Goal: Complete application form: Complete application form

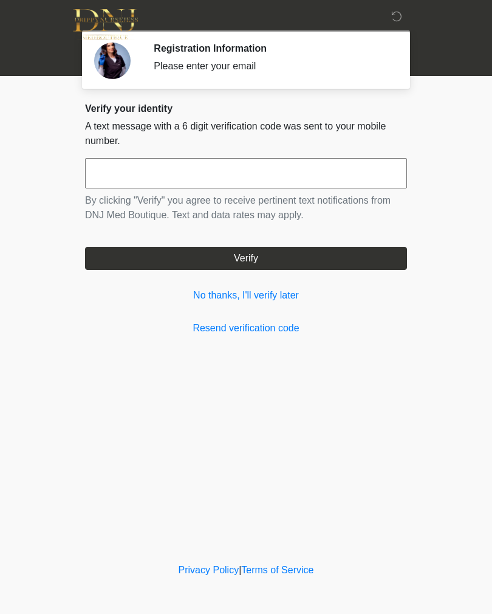
click at [344, 181] on input "text" at bounding box center [246, 173] width 322 height 30
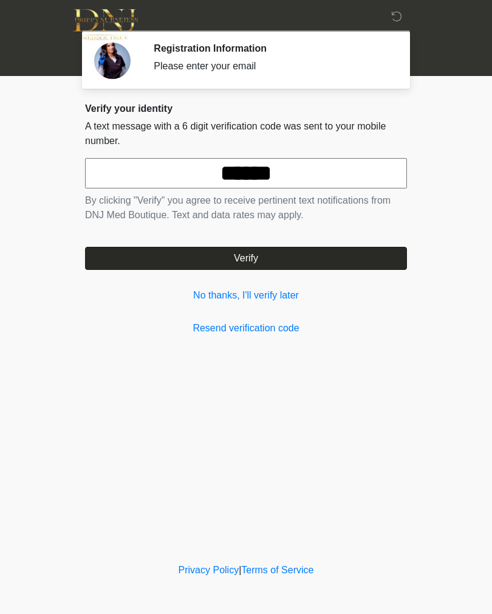
type input "******"
click at [300, 268] on button "Verify" at bounding box center [246, 258] width 322 height 23
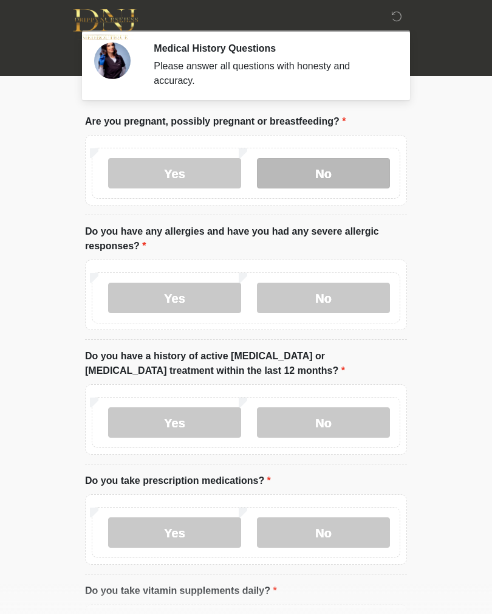
click at [341, 165] on label "No" at bounding box center [323, 173] width 133 height 30
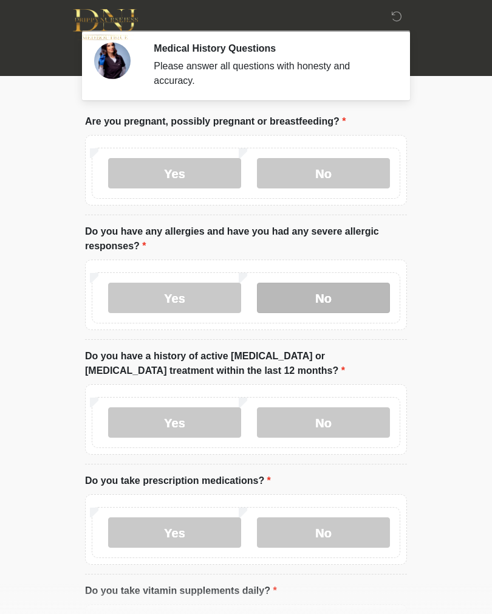
click at [330, 295] on label "No" at bounding box center [323, 298] width 133 height 30
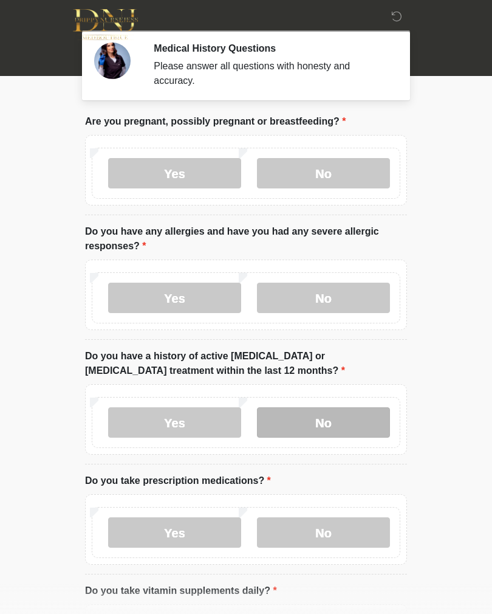
click at [334, 419] on label "No" at bounding box center [323, 422] width 133 height 30
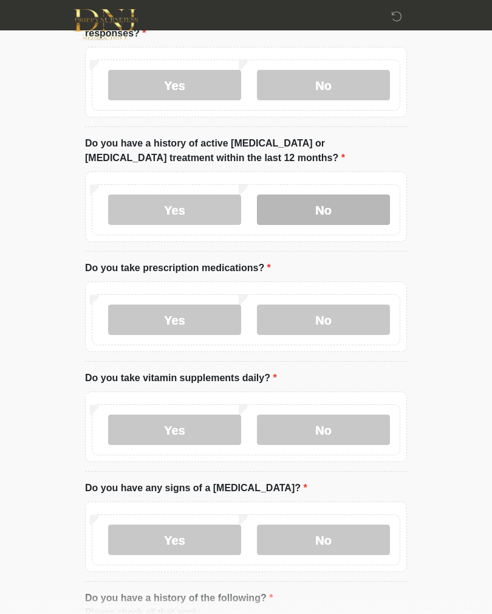
scroll to position [251, 0]
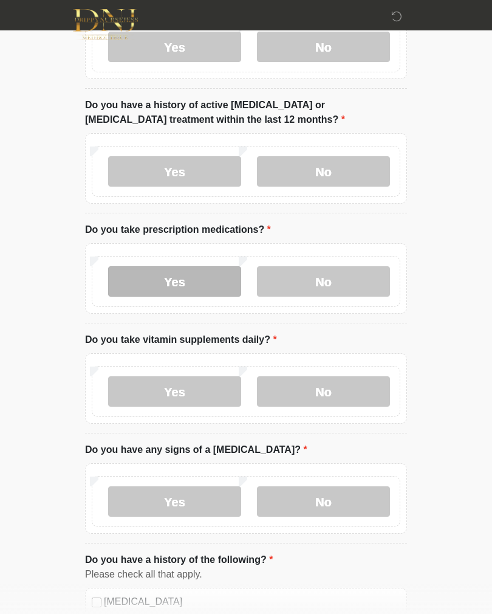
click at [195, 279] on label "Yes" at bounding box center [174, 281] width 133 height 30
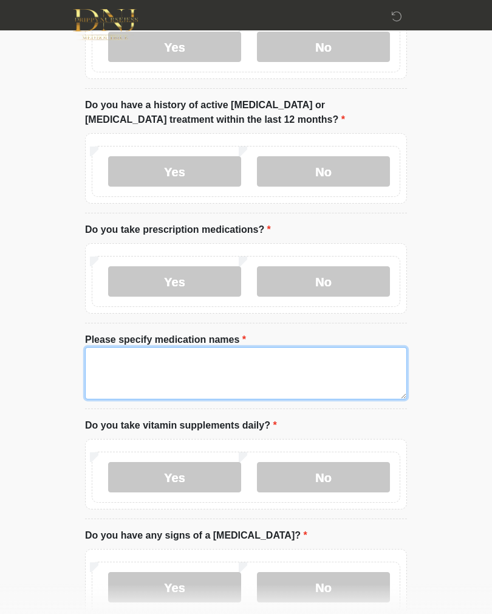
click at [230, 366] on textarea "Please specify medication names" at bounding box center [246, 373] width 322 height 52
click at [199, 357] on textarea "**********" at bounding box center [246, 373] width 322 height 52
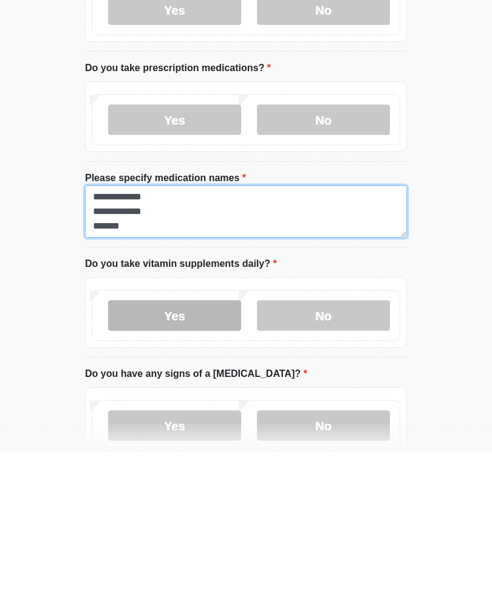
type textarea "**********"
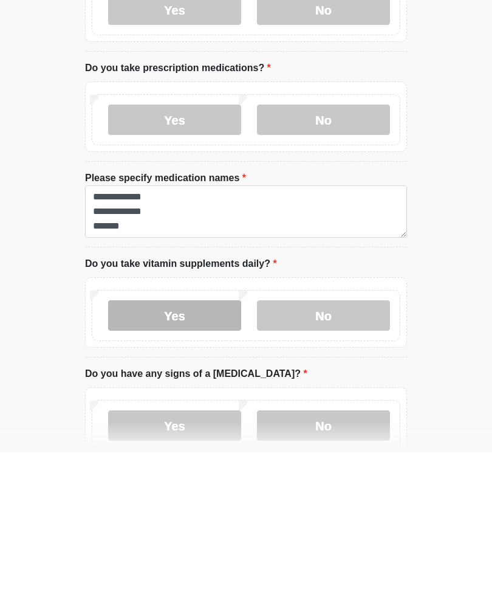
click at [188, 462] on label "Yes" at bounding box center [174, 477] width 133 height 30
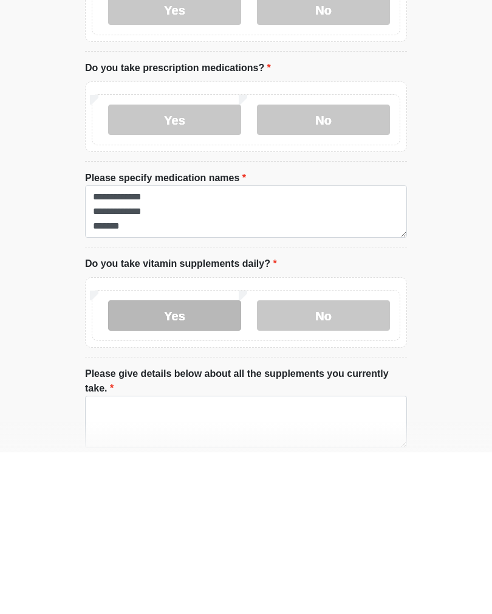
scroll to position [413, 0]
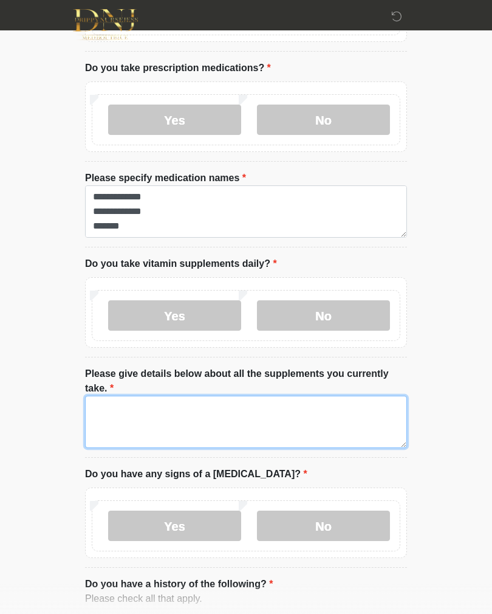
click at [160, 414] on textarea "Please give details below about all the supplements you currently take." at bounding box center [246, 422] width 322 height 52
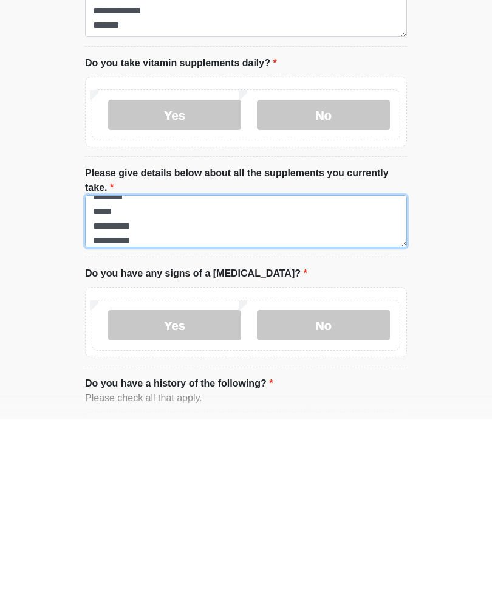
scroll to position [24, 0]
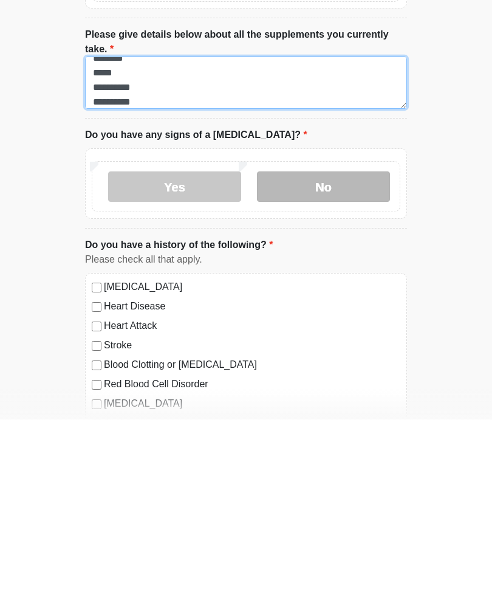
type textarea "**********"
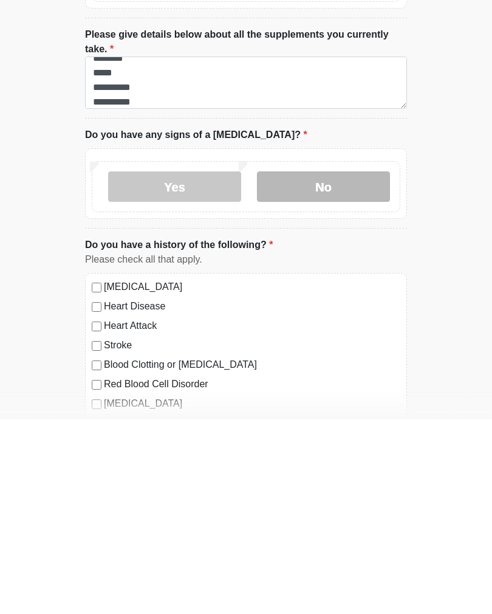
click at [320, 366] on label "No" at bounding box center [323, 381] width 133 height 30
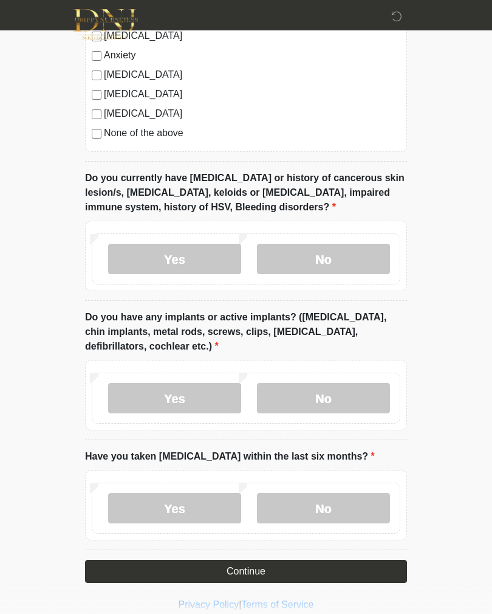
scroll to position [1132, 0]
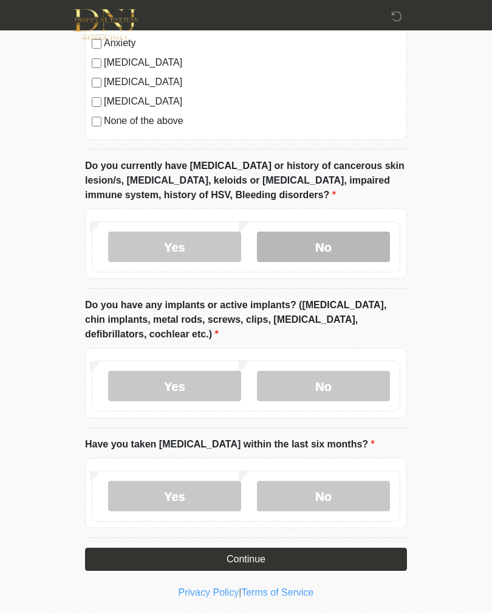
click at [330, 239] on label "No" at bounding box center [323, 247] width 133 height 30
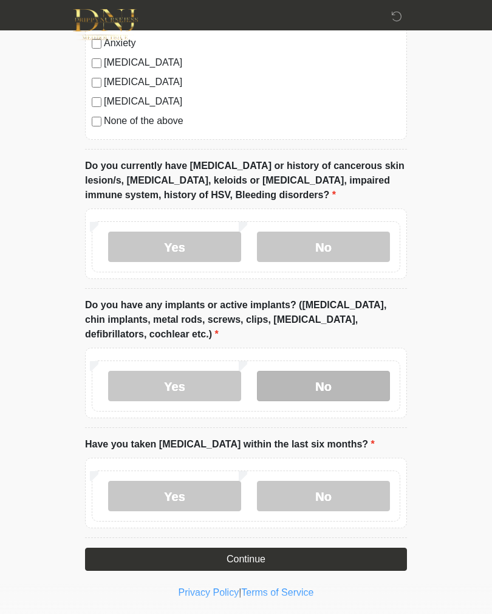
click at [347, 374] on label "No" at bounding box center [323, 386] width 133 height 30
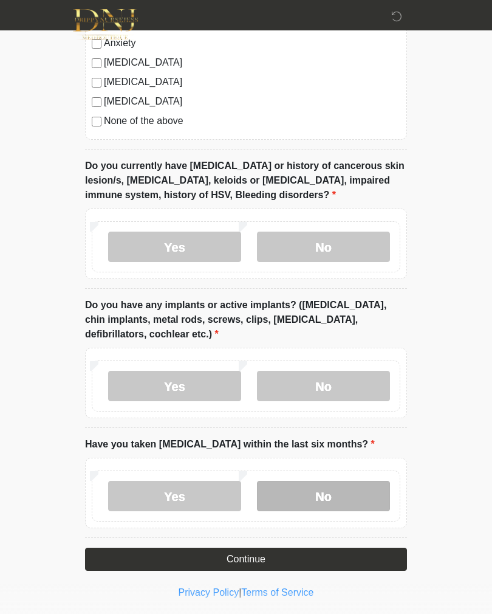
click at [327, 489] on label "No" at bounding box center [323, 496] width 133 height 30
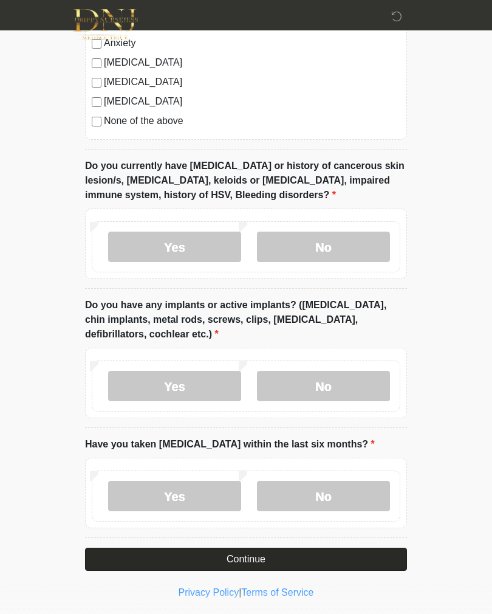
click at [283, 551] on button "Continue" at bounding box center [246, 559] width 322 height 23
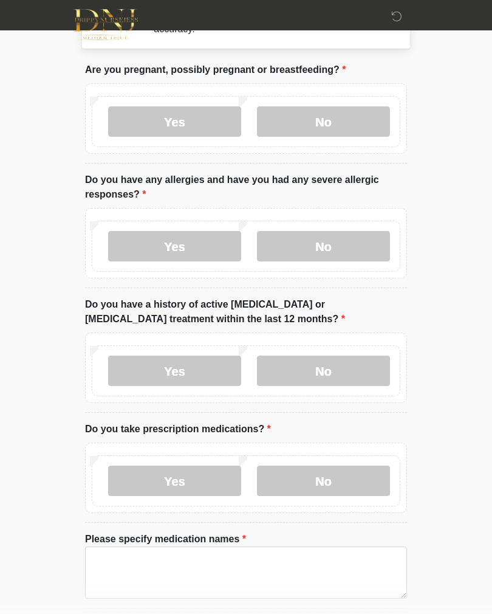
scroll to position [0, 0]
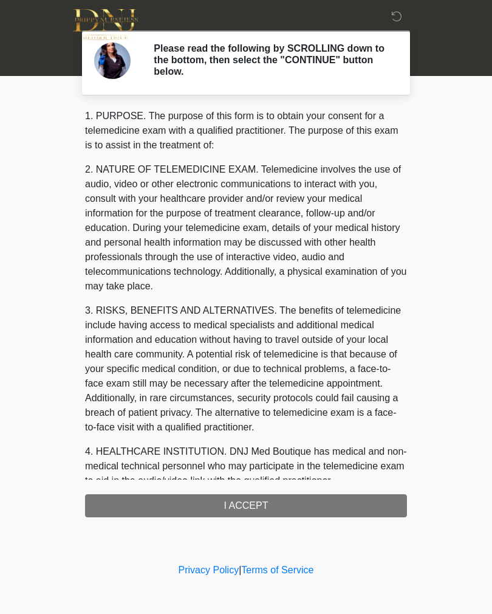
click at [285, 505] on div "1. PURPOSE. The purpose of this form is to obtain your consent for a telemedici…" at bounding box center [246, 313] width 322 height 409
click at [284, 497] on div "1. PURPOSE. The purpose of this form is to obtain your consent for a telemedici…" at bounding box center [246, 313] width 322 height 409
click at [266, 505] on div "1. PURPOSE. The purpose of this form is to obtain your consent for a telemedici…" at bounding box center [246, 313] width 322 height 409
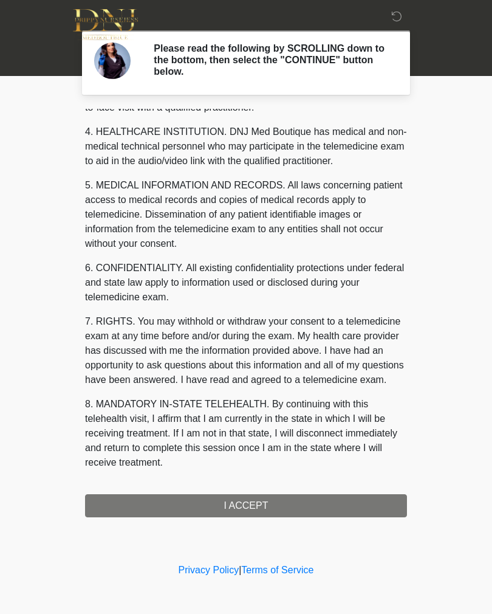
scroll to position [334, 0]
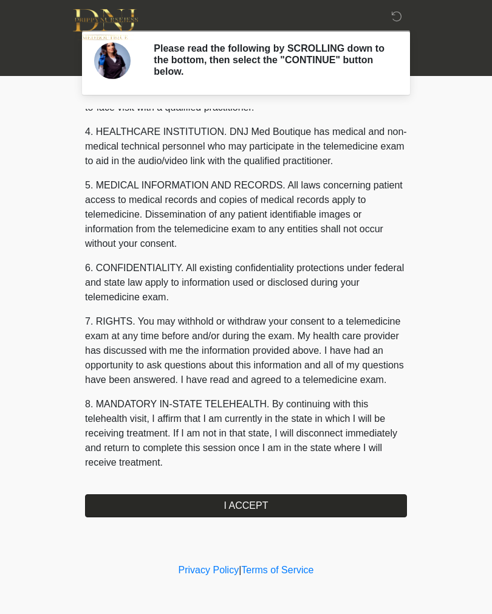
click at [248, 502] on button "I ACCEPT" at bounding box center [246, 505] width 322 height 23
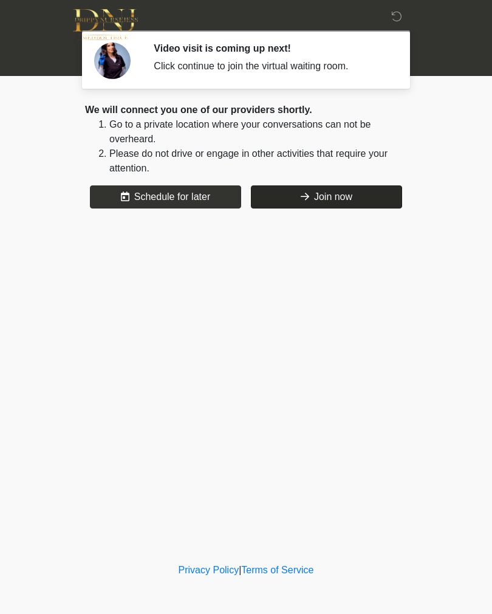
click at [336, 202] on button "Join now" at bounding box center [326, 196] width 151 height 23
